Goal: Task Accomplishment & Management: Manage account settings

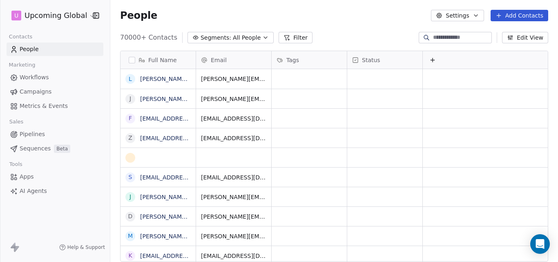
scroll to position [224, 441]
click at [262, 38] on icon "button" at bounding box center [265, 37] width 7 height 7
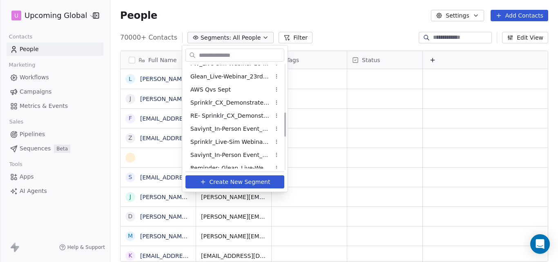
scroll to position [354, 0]
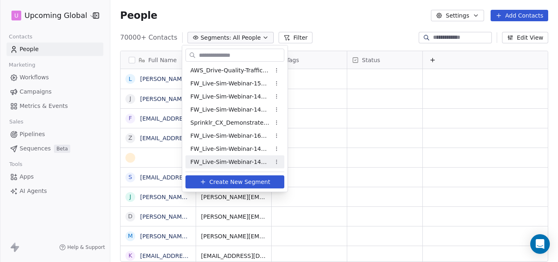
click at [247, 163] on span "FW_Live-Sim-Webinar-14Oct'25-IND+ANZ CX" at bounding box center [230, 162] width 80 height 9
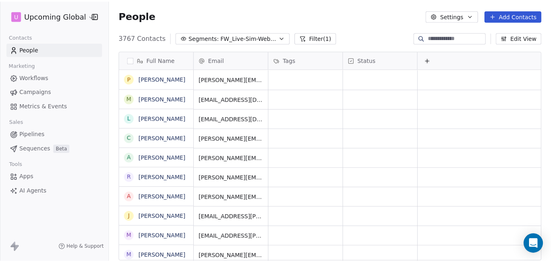
scroll to position [224, 441]
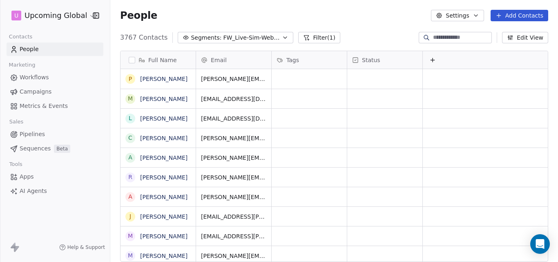
click at [514, 16] on button "Add Contacts" at bounding box center [519, 15] width 58 height 11
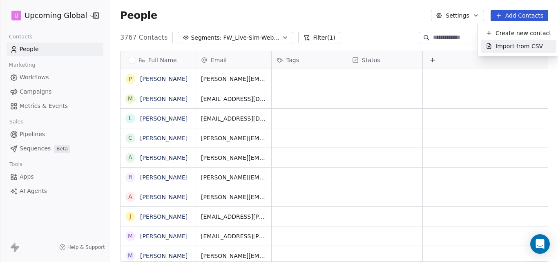
click at [512, 46] on span "Import from CSV" at bounding box center [518, 46] width 47 height 9
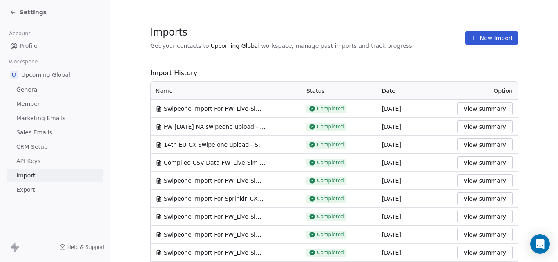
click at [480, 38] on button "New Import" at bounding box center [491, 37] width 53 height 13
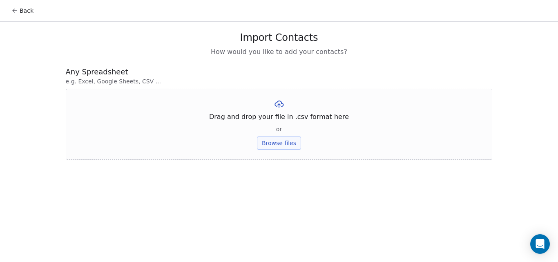
click at [281, 142] on button "Browse files" at bounding box center [279, 142] width 44 height 13
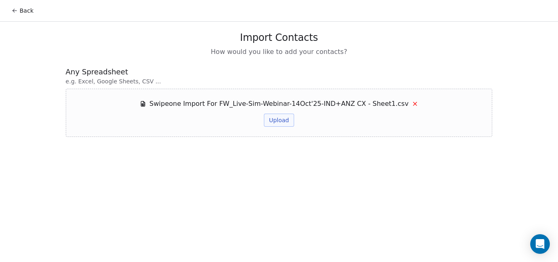
click at [279, 122] on button "Upload" at bounding box center [279, 119] width 30 height 13
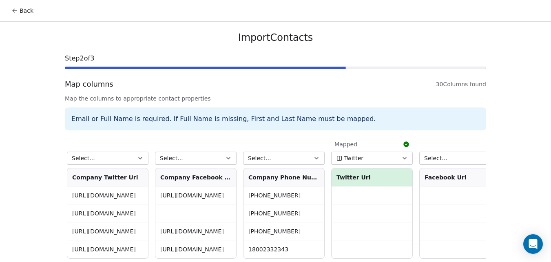
scroll to position [0, 2212]
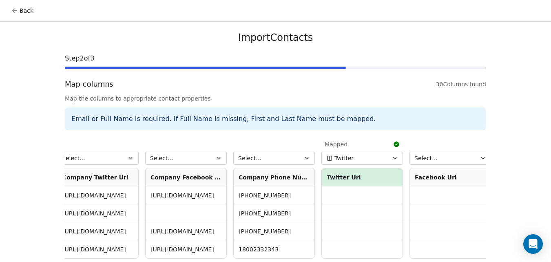
click at [283, 156] on button "Select..." at bounding box center [274, 157] width 82 height 13
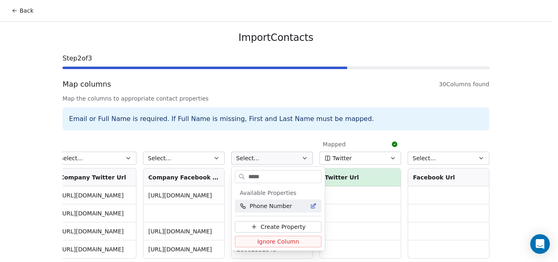
type input "*****"
click at [280, 203] on span "Phone Number" at bounding box center [270, 206] width 42 height 8
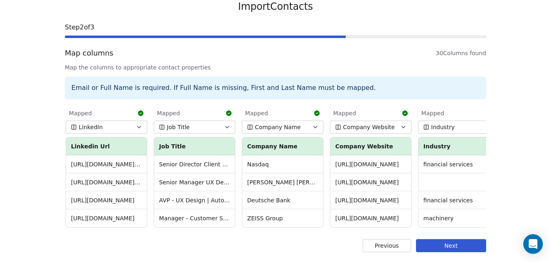
scroll to position [37, 0]
click at [456, 243] on button "Next" at bounding box center [451, 245] width 70 height 13
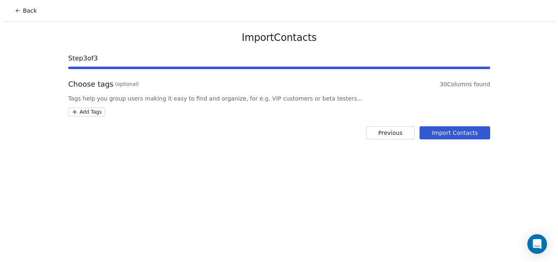
scroll to position [0, 0]
click at [459, 132] on button "Import Contacts" at bounding box center [457, 132] width 71 height 13
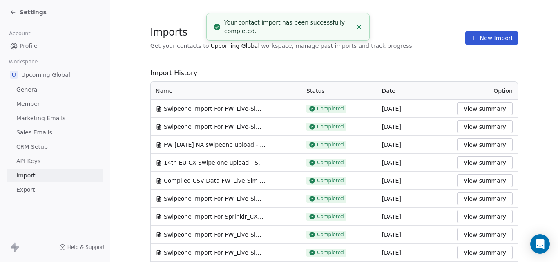
click at [358, 27] on line "Close toast" at bounding box center [359, 27] width 4 height 4
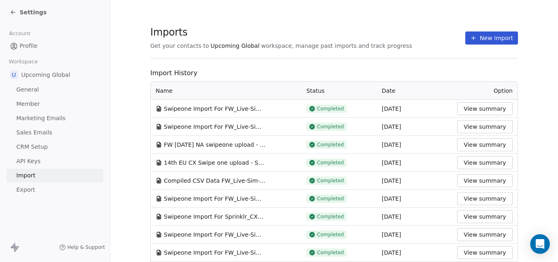
click at [16, 12] on icon at bounding box center [13, 12] width 7 height 7
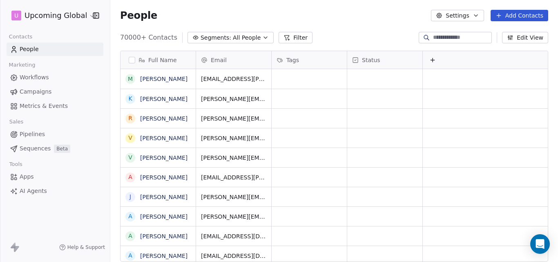
scroll to position [224, 441]
click at [262, 40] on icon "button" at bounding box center [265, 37] width 7 height 7
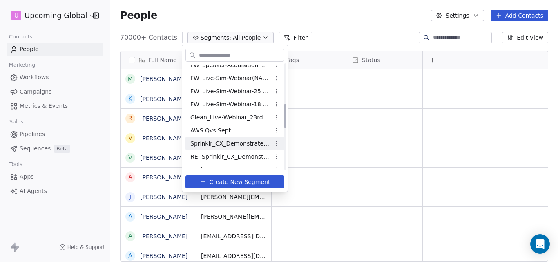
scroll to position [354, 0]
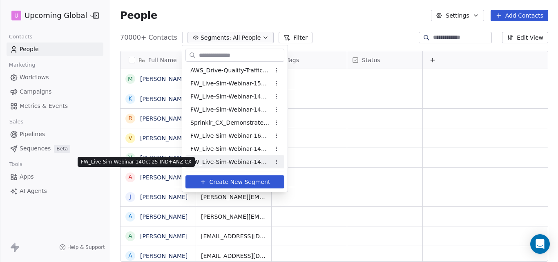
click at [236, 163] on span "FW_Live-Sim-Webinar-14Oct'25-IND+ANZ CX" at bounding box center [230, 162] width 80 height 9
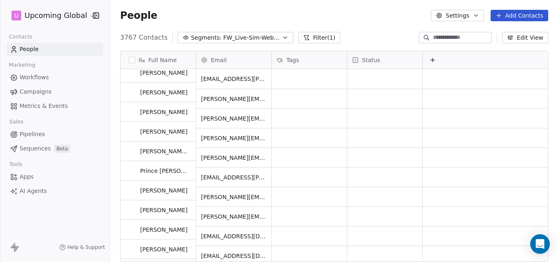
scroll to position [0, 0]
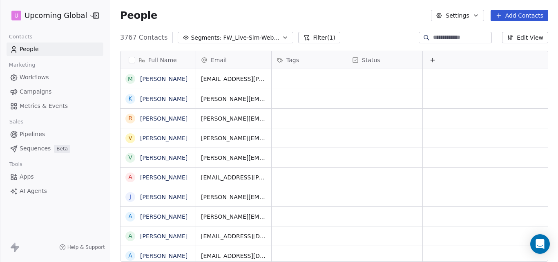
click at [502, 16] on icon at bounding box center [498, 15] width 7 height 7
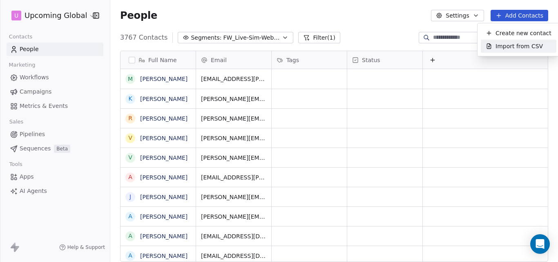
click at [506, 44] on span "Import from CSV" at bounding box center [518, 46] width 47 height 9
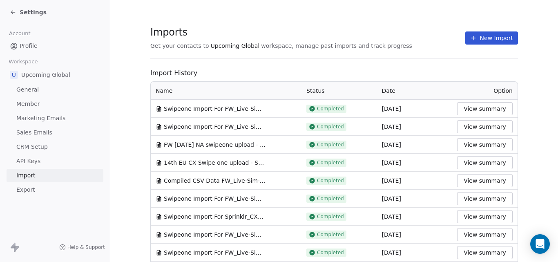
click at [476, 111] on button "View summary" at bounding box center [485, 108] width 56 height 13
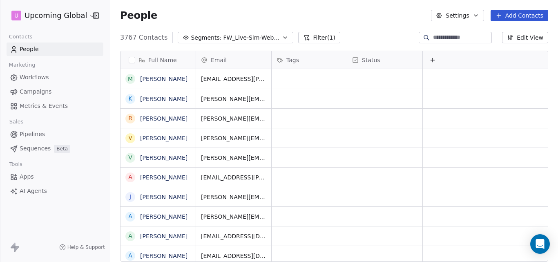
scroll to position [224, 441]
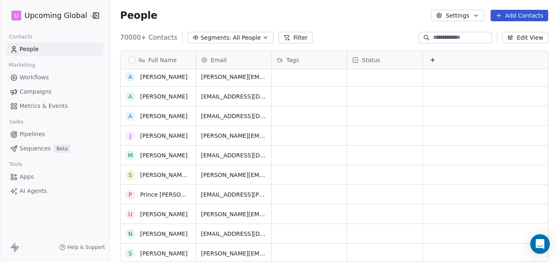
scroll to position [41, 0]
click at [211, 35] on span "Segments:" at bounding box center [215, 37] width 31 height 9
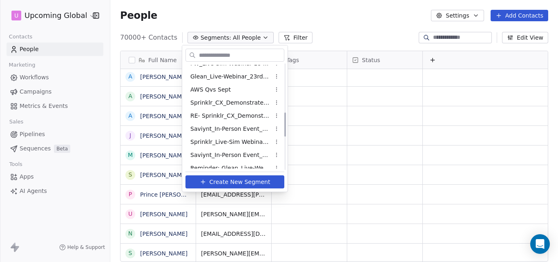
scroll to position [354, 0]
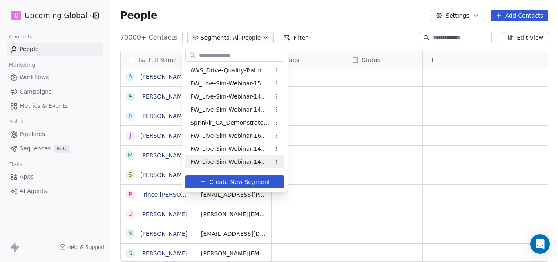
click at [217, 160] on span "FW_Live-Sim-Webinar-14Oct'25-IND+ANZ CX" at bounding box center [230, 162] width 80 height 9
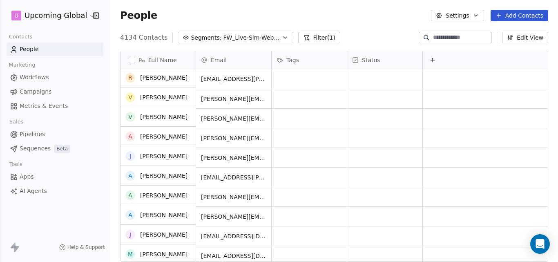
scroll to position [0, 0]
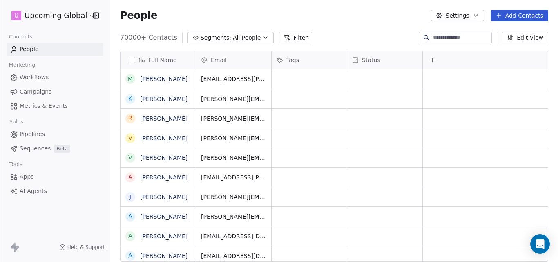
click at [517, 14] on button "Add Contacts" at bounding box center [519, 15] width 58 height 11
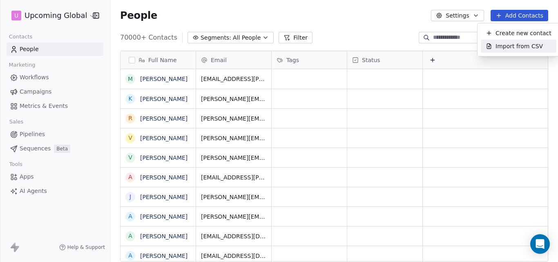
click at [513, 49] on span "Import from CSV" at bounding box center [518, 46] width 47 height 9
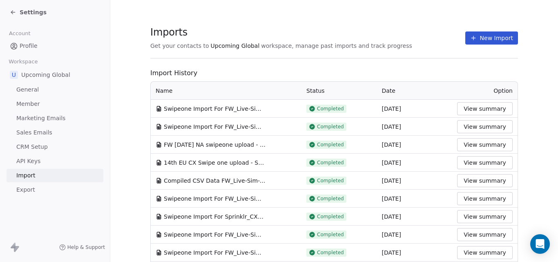
click at [483, 40] on button "New Import" at bounding box center [491, 37] width 53 height 13
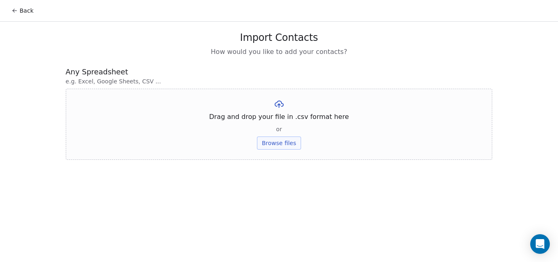
click at [282, 144] on button "Browse files" at bounding box center [279, 142] width 44 height 13
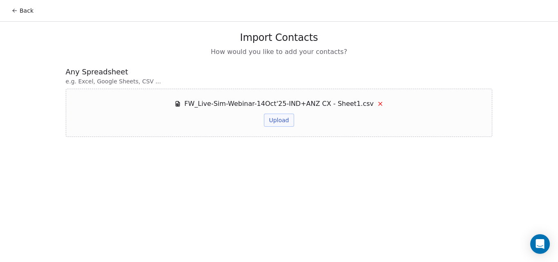
click at [280, 121] on button "Upload" at bounding box center [279, 119] width 30 height 13
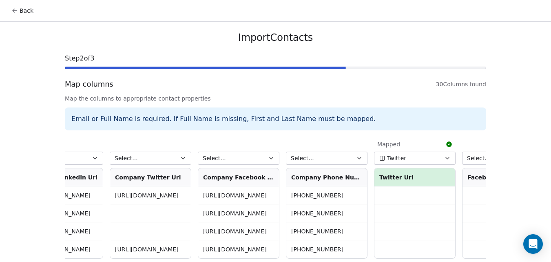
scroll to position [0, 2212]
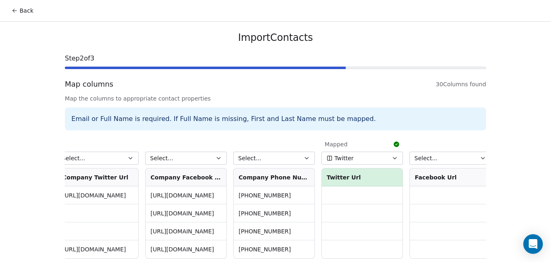
click at [276, 158] on button "Select..." at bounding box center [274, 157] width 82 height 13
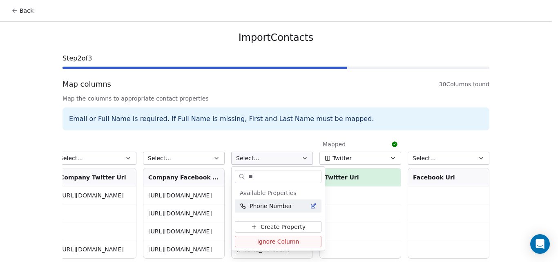
type input "**"
click at [281, 208] on span "Phone Number" at bounding box center [270, 206] width 42 height 8
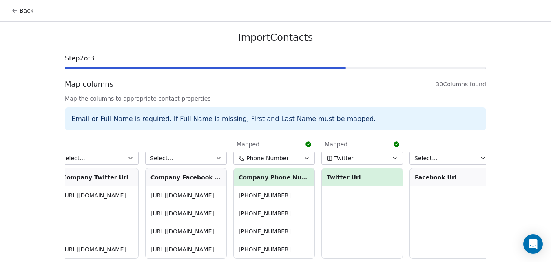
scroll to position [37, 0]
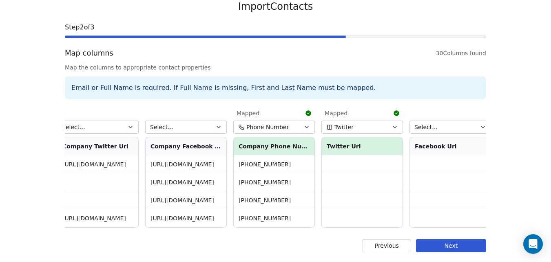
click at [456, 245] on button "Next" at bounding box center [451, 245] width 70 height 13
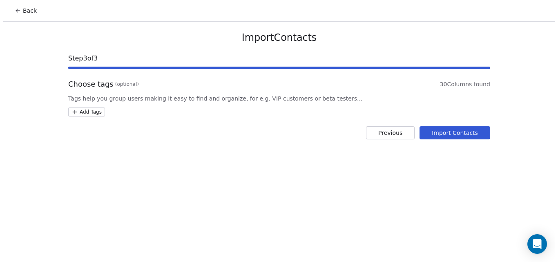
scroll to position [0, 0]
click at [446, 133] on button "Import Contacts" at bounding box center [457, 132] width 71 height 13
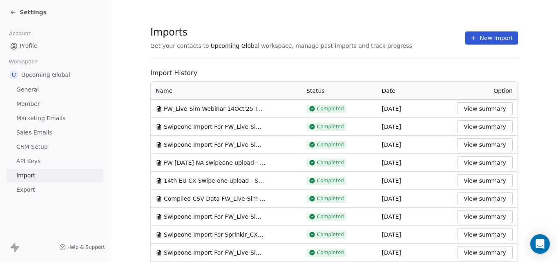
click at [29, 15] on span "Settings" at bounding box center [33, 12] width 27 height 8
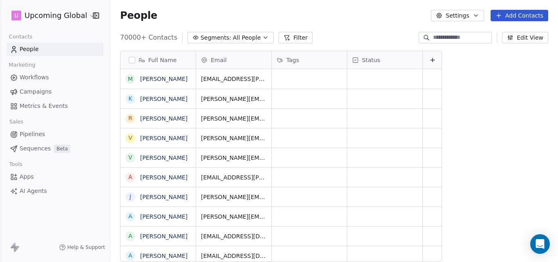
scroll to position [224, 441]
click at [251, 36] on button "Segments: All People" at bounding box center [230, 37] width 86 height 11
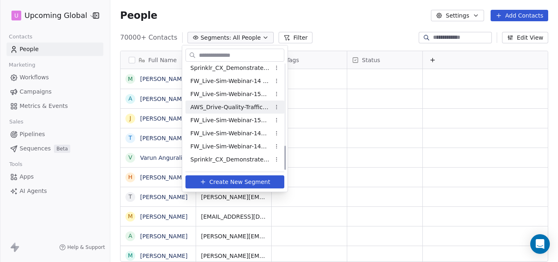
scroll to position [354, 0]
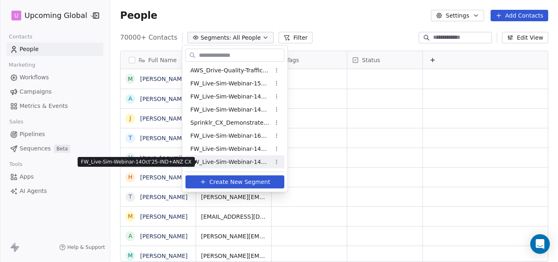
click at [204, 162] on span "FW_Live-Sim-Webinar-14Oct'25-IND+ANZ CX" at bounding box center [230, 162] width 80 height 9
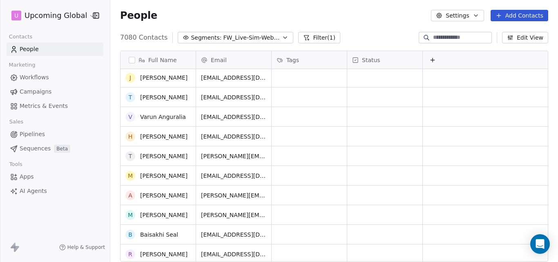
scroll to position [0, 0]
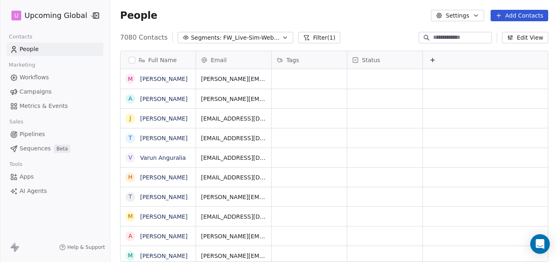
click at [509, 12] on button "Add Contacts" at bounding box center [519, 15] width 58 height 11
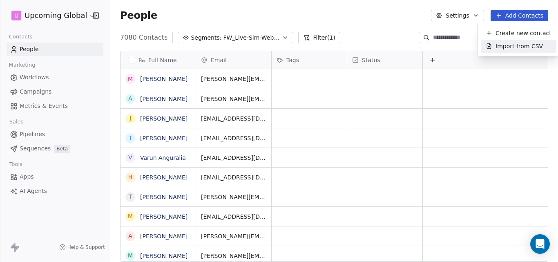
click at [501, 47] on span "Import from CSV" at bounding box center [518, 46] width 47 height 9
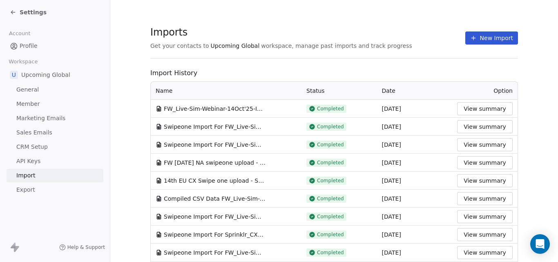
click at [477, 127] on button "View summary" at bounding box center [485, 126] width 56 height 13
click at [470, 107] on button "View summary" at bounding box center [485, 108] width 56 height 13
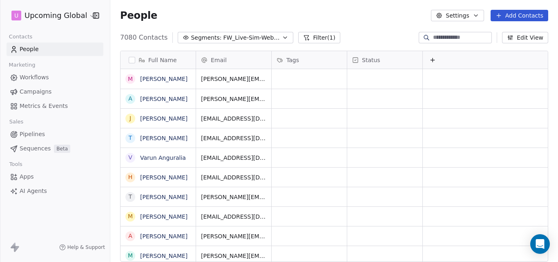
scroll to position [224, 441]
